Goal: Find specific page/section: Find specific page/section

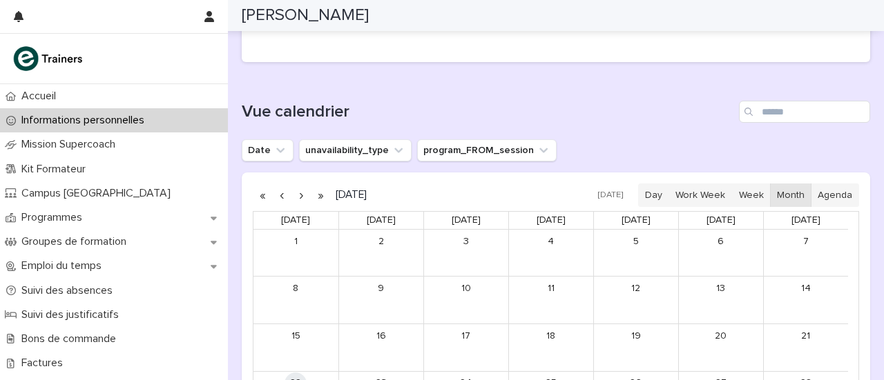
scroll to position [691, 0]
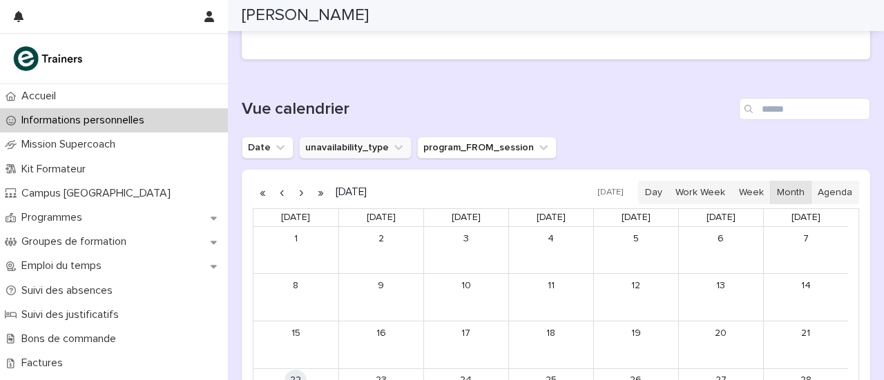
click at [396, 142] on icon "unavailability_type" at bounding box center [398, 148] width 14 height 14
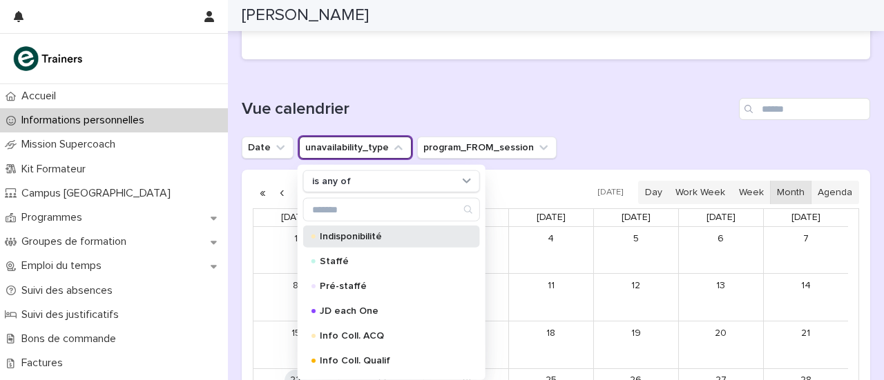
click at [376, 232] on p "Indisponibilité" at bounding box center [389, 237] width 138 height 10
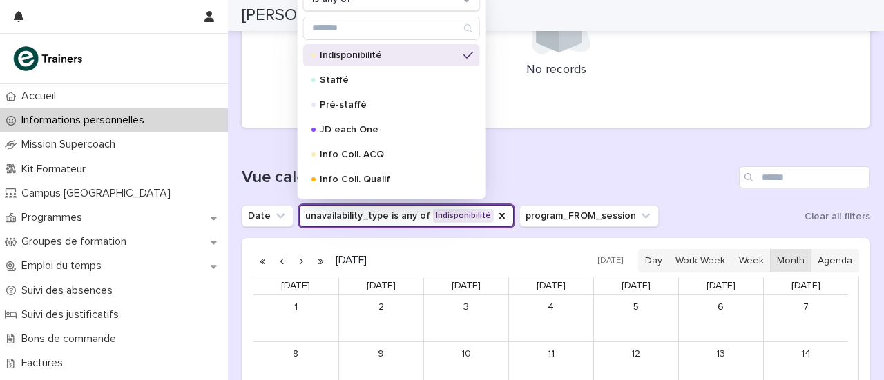
scroll to position [601, 0]
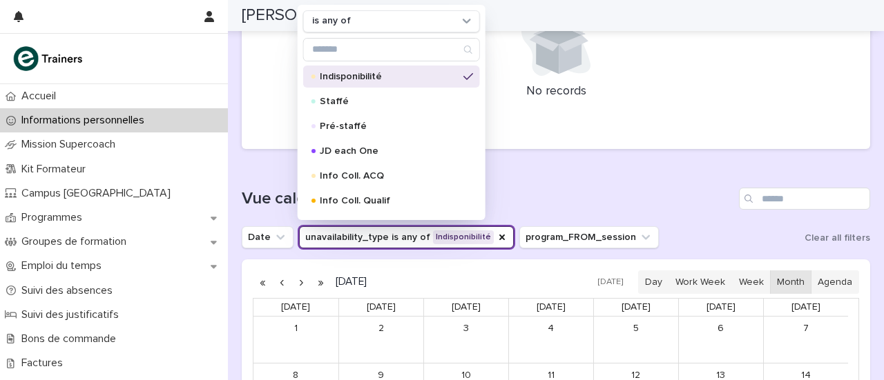
click at [620, 171] on div "Loading... Saving… Vue calendrier Date unavailability_type is any of Indisponib…" at bounding box center [556, 367] width 628 height 415
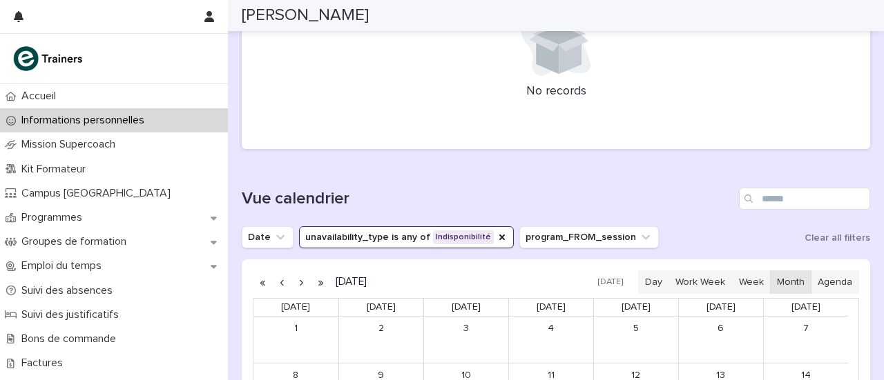
click at [305, 281] on button "button" at bounding box center [300, 282] width 19 height 22
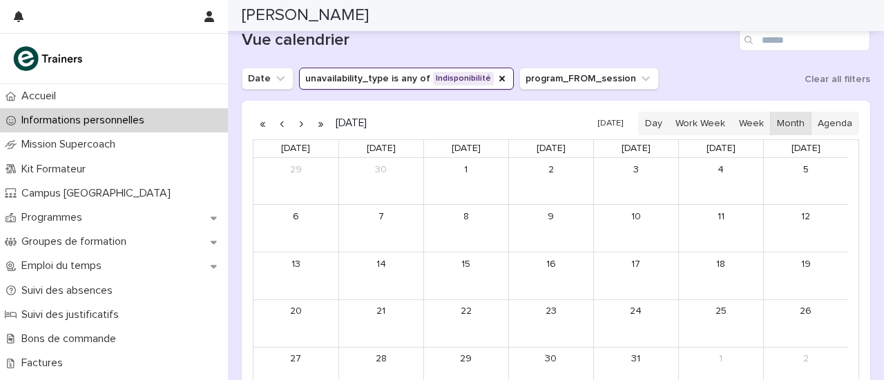
scroll to position [753, 0]
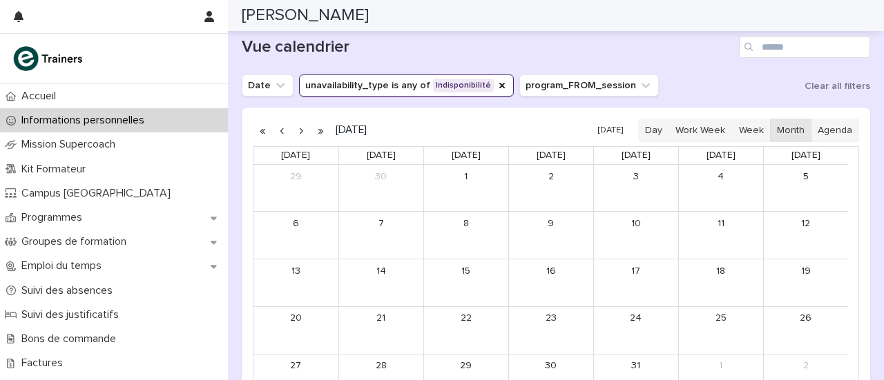
click at [295, 133] on button "button" at bounding box center [300, 130] width 19 height 22
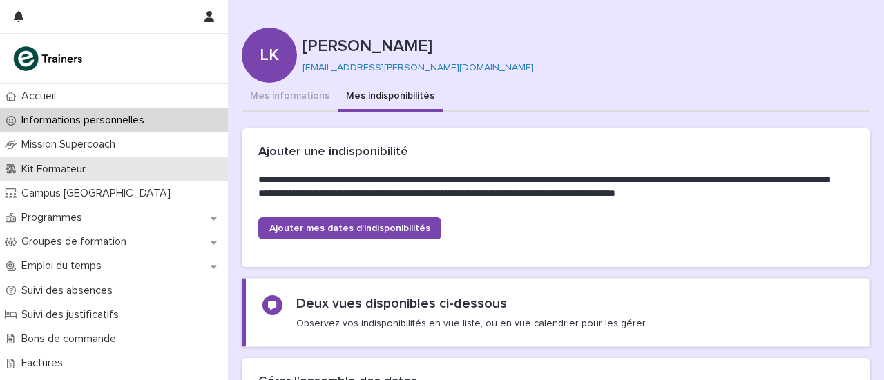
click at [86, 161] on div "Kit Formateur" at bounding box center [114, 169] width 228 height 24
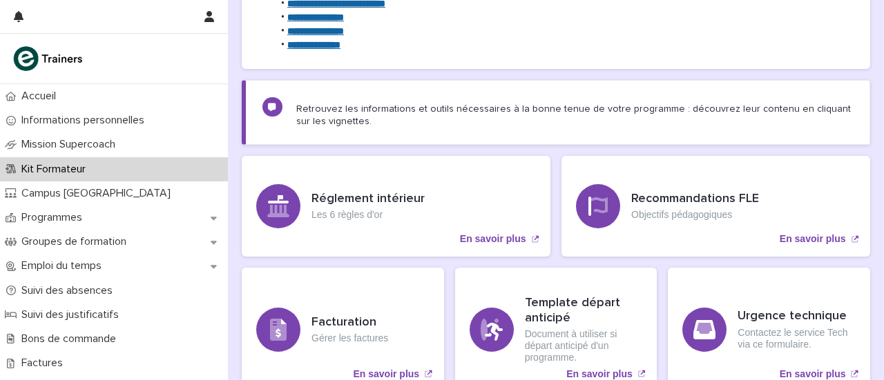
scroll to position [504, 0]
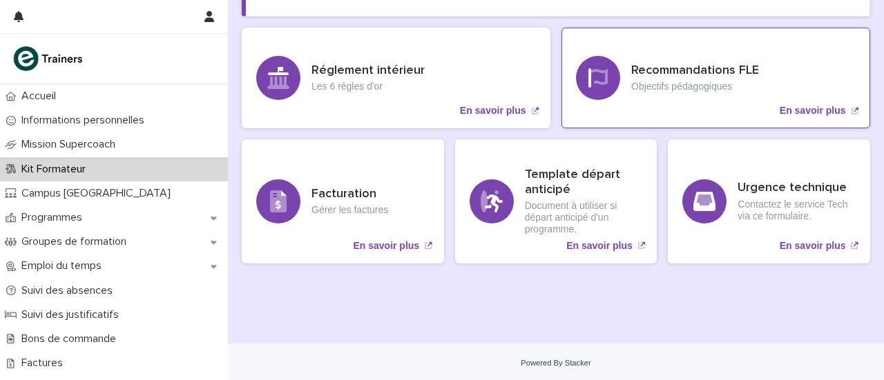
click at [653, 69] on h3 "Recommandations FLE" at bounding box center [695, 71] width 128 height 15
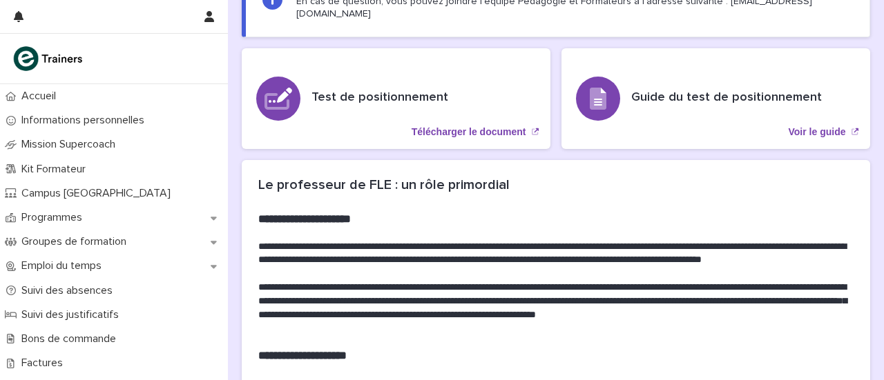
scroll to position [237, 0]
